Goal: Information Seeking & Learning: Learn about a topic

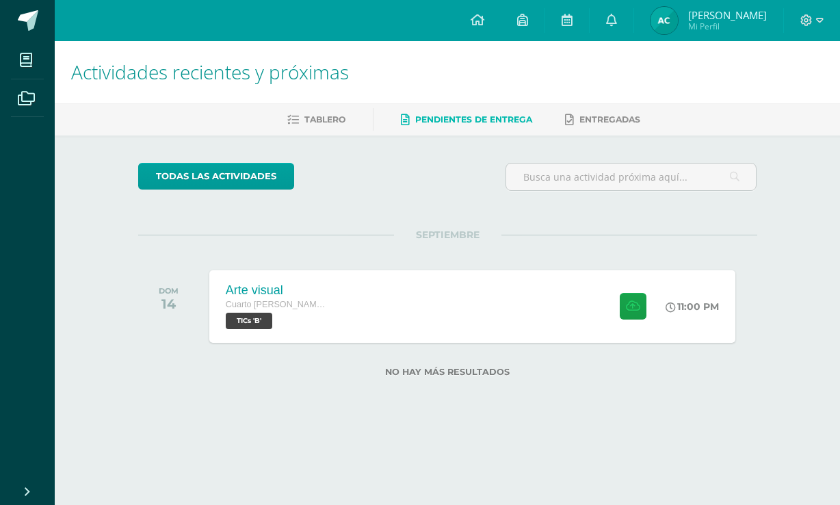
scroll to position [0, 18]
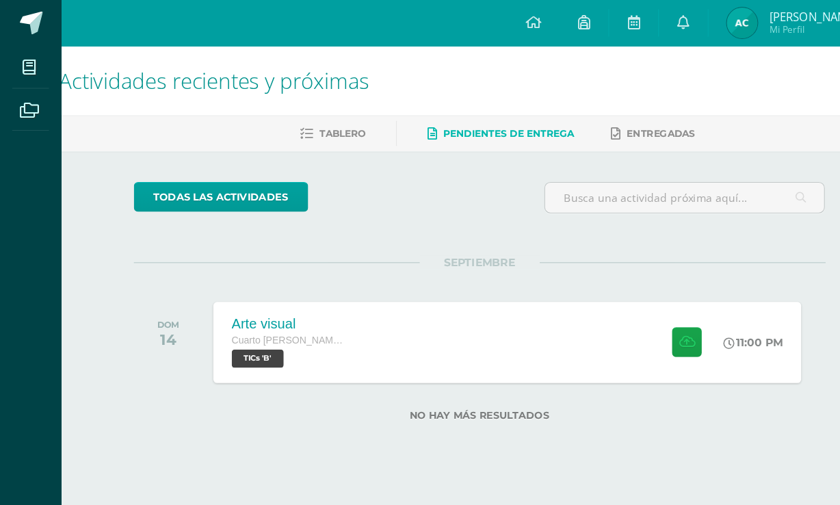
click at [458, 323] on div "Arte visual Cuarto Bach. Dibujo TICs 'B' 11:00 PM Arte visual TICs Fecha: Hora:" at bounding box center [454, 306] width 526 height 73
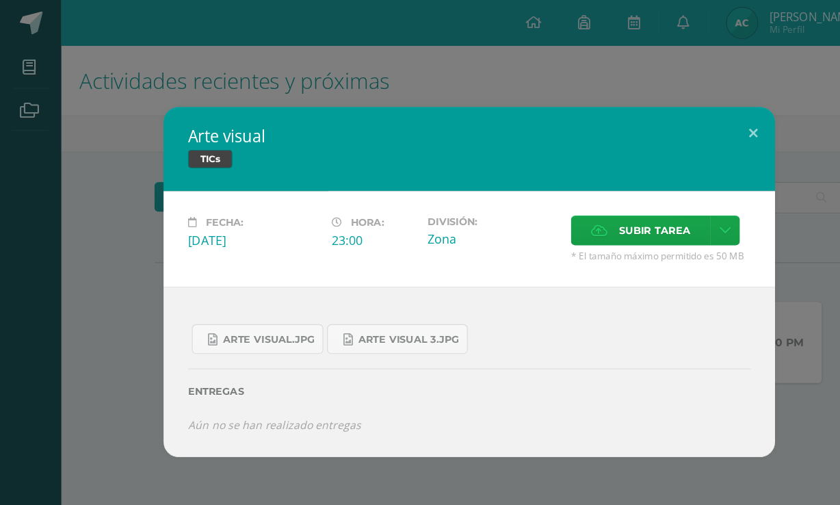
click at [92, 106] on div "Arte visual TICs Fecha: Domingo 14 de Septiembre Hora: 23:00 División: Zona" at bounding box center [419, 252] width 829 height 313
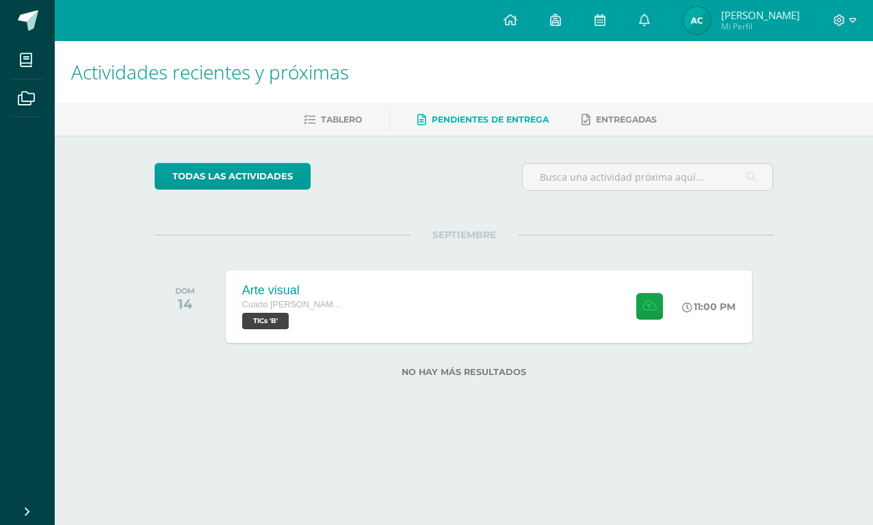
click at [322, 129] on link "Tablero" at bounding box center [333, 120] width 58 height 22
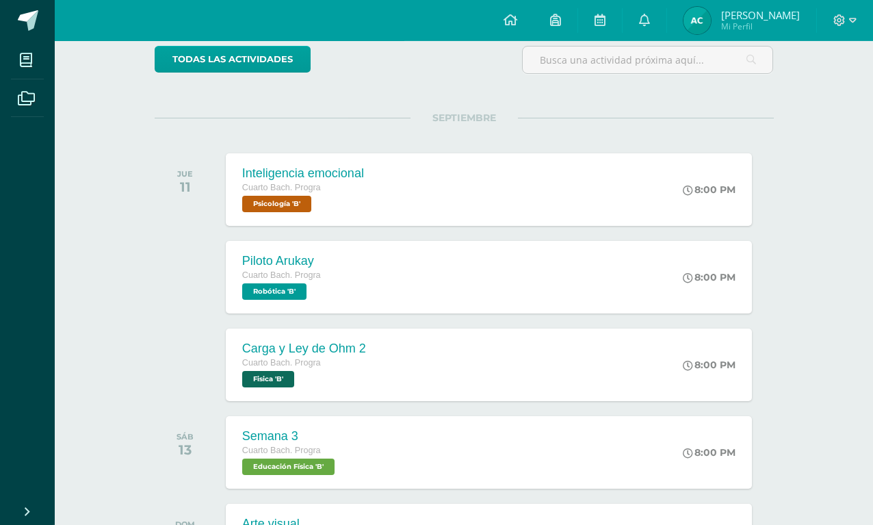
scroll to position [156, 0]
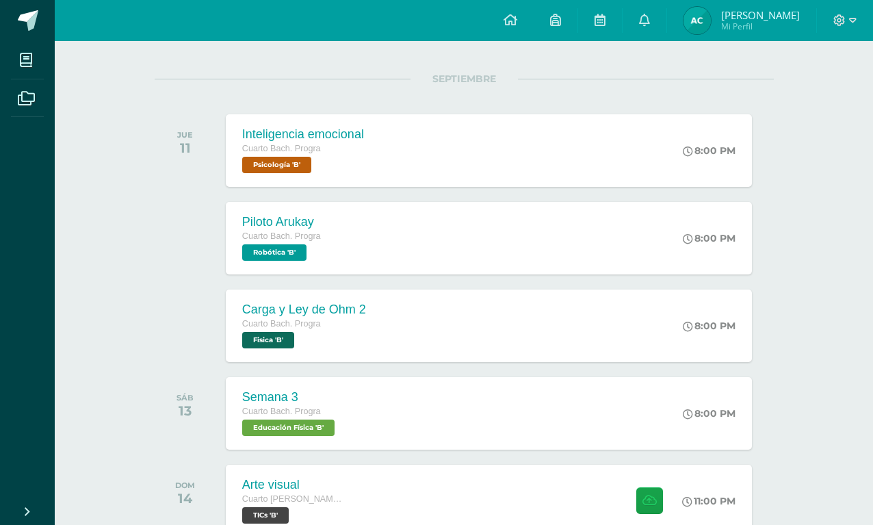
click at [279, 332] on div "Cuarto Bach. Progra" at bounding box center [304, 324] width 124 height 15
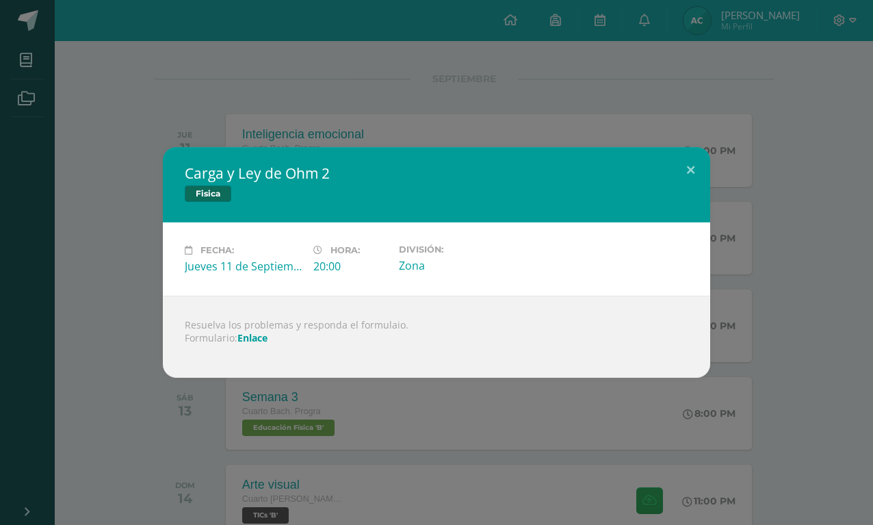
click at [255, 344] on link "Enlace" at bounding box center [252, 337] width 30 height 13
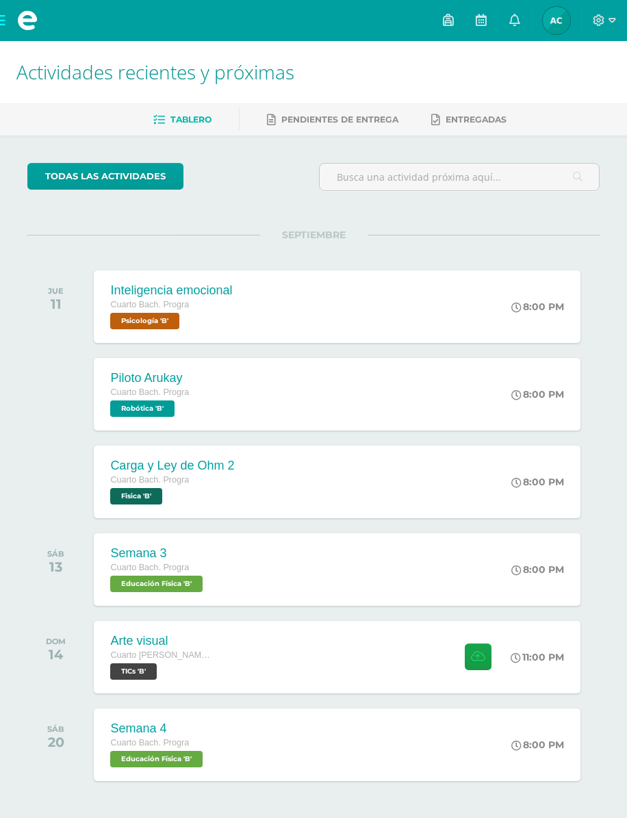
click at [400, 500] on div "Carga y Ley de Ohm 2 Cuarto Bach. Progra Fisica 'B' 8:00 PM Carga y Ley de Ohm …" at bounding box center [337, 481] width 487 height 73
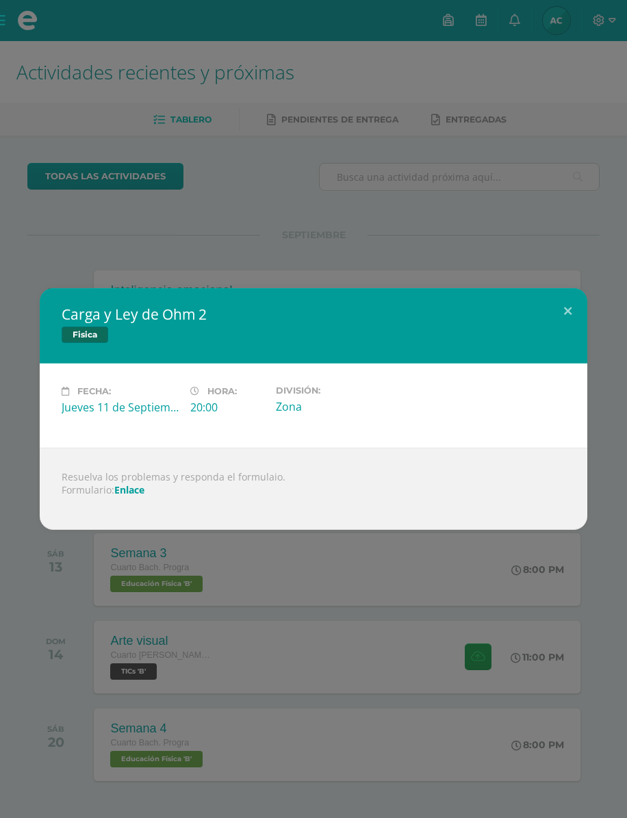
click at [47, 201] on div "Carga y [PERSON_NAME] 2 Fisica Fecha: [DATE] Hora: 20:00 División: Zona" at bounding box center [313, 409] width 627 height 818
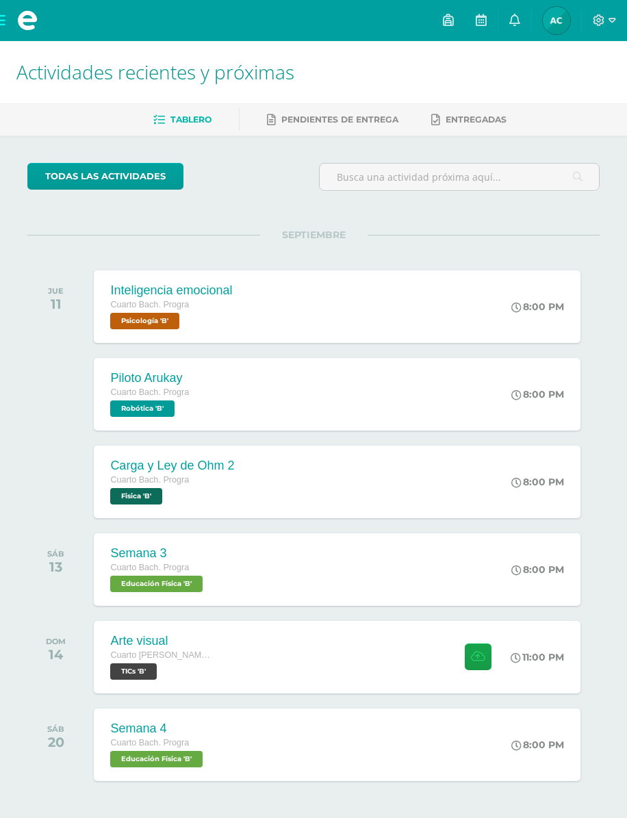
click at [401, 493] on div "Carga y [PERSON_NAME] 2 Cuarto [PERSON_NAME]. Progra Fisica 'B' 8:00 PM Carga y…" at bounding box center [337, 481] width 487 height 73
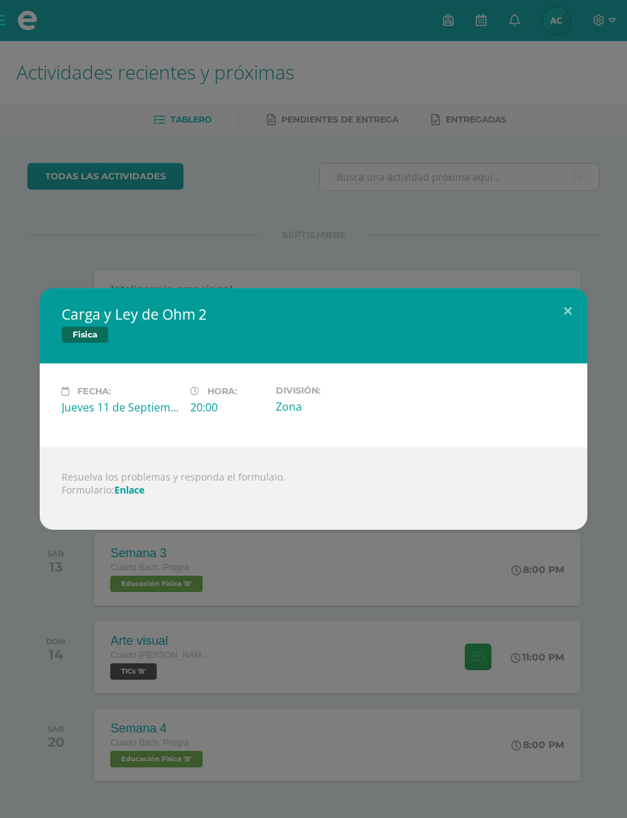
click at [28, 188] on div "Carga y [PERSON_NAME] 2 Fisica Fecha: [DATE] Hora: 20:00 División: Zona" at bounding box center [313, 409] width 627 height 818
